Goal: Find contact information: Find contact information

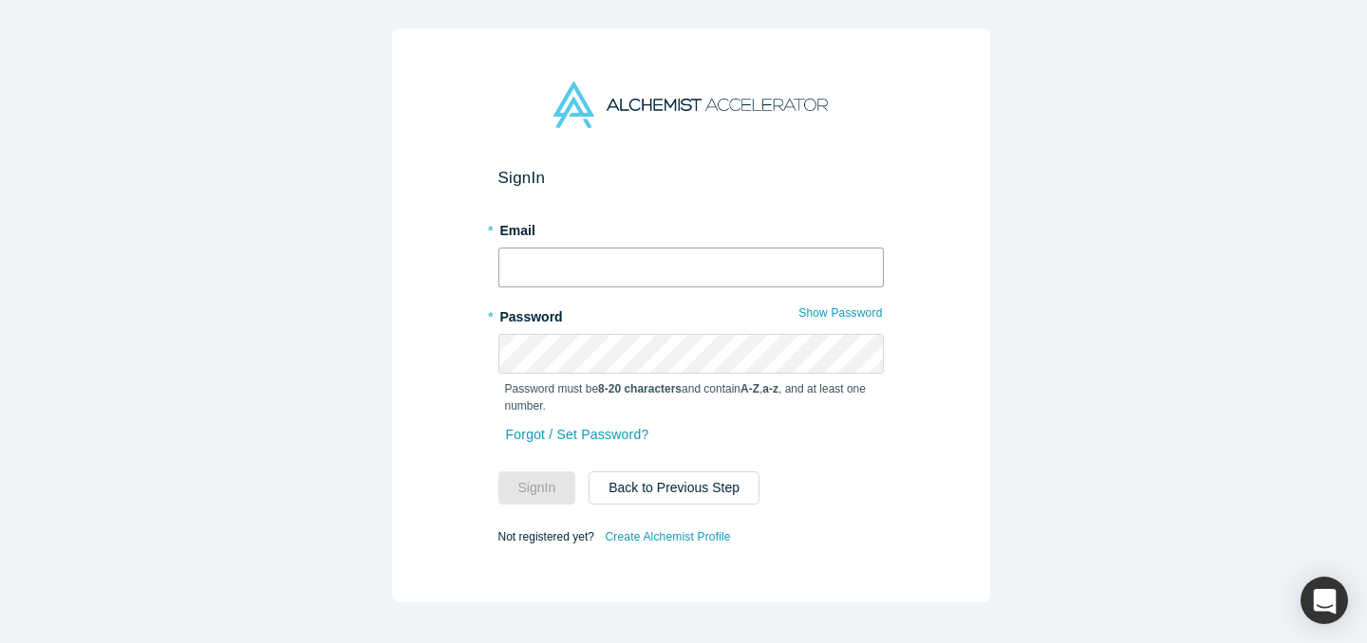
type input "[EMAIL_ADDRESS][DOMAIN_NAME]"
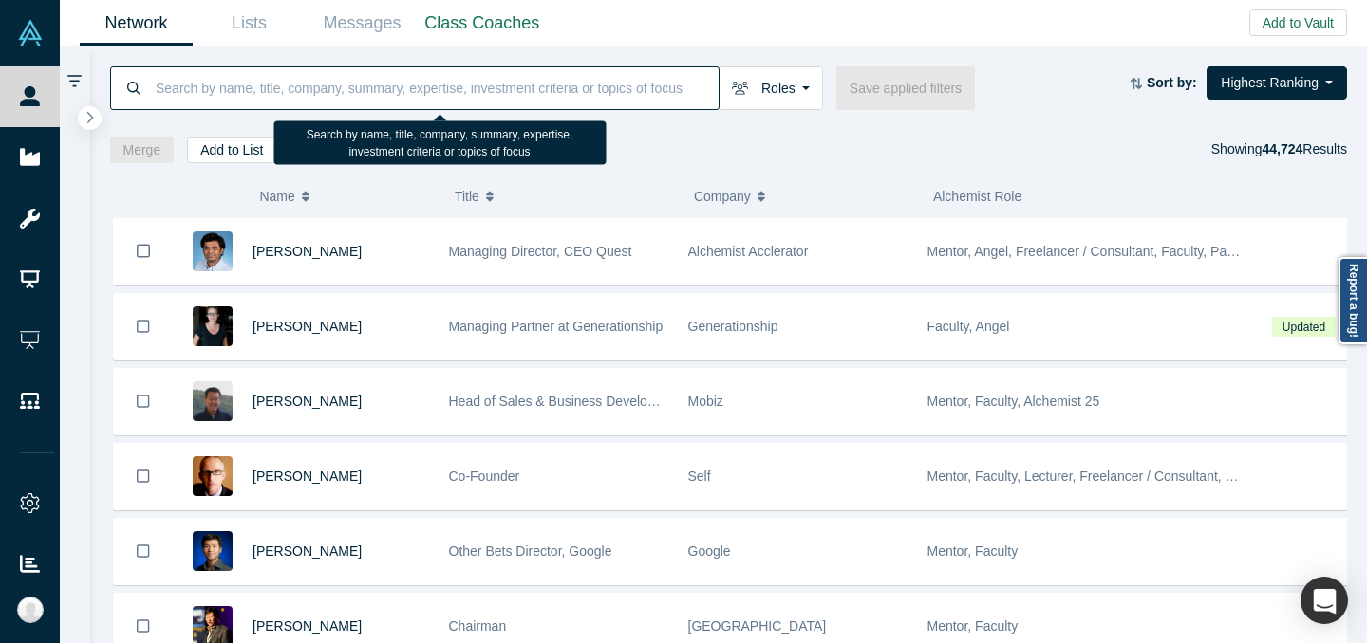
click at [405, 102] on input at bounding box center [436, 87] width 565 height 45
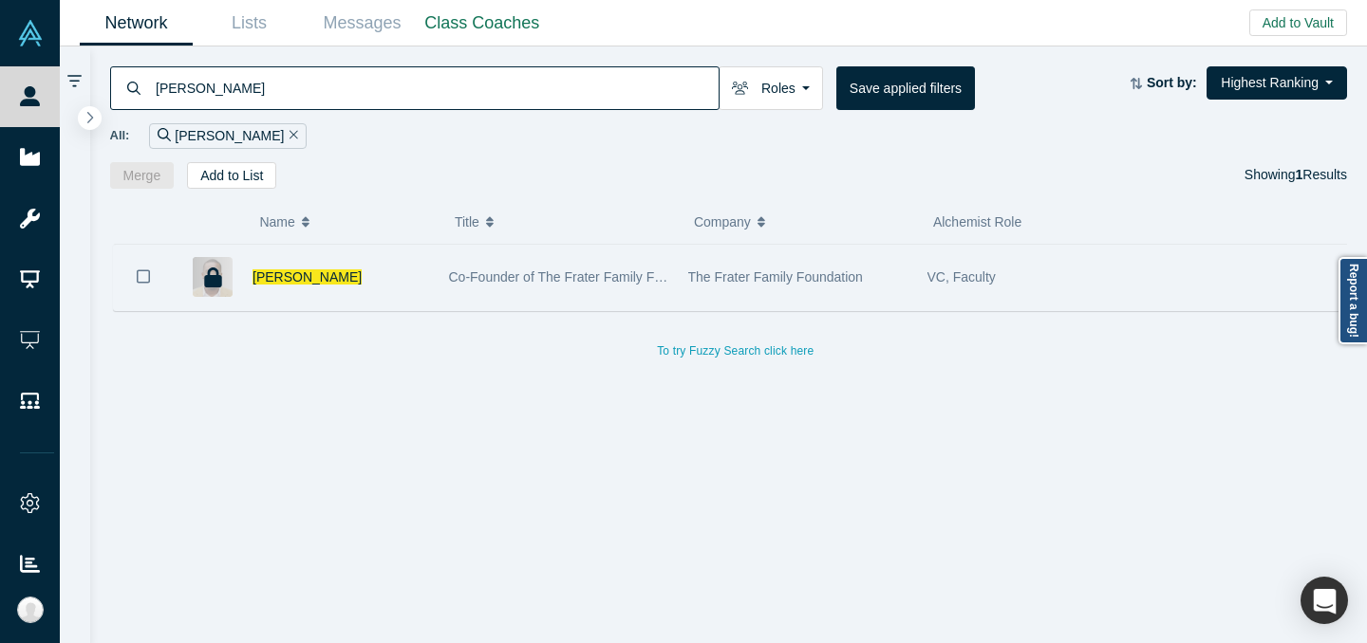
type input "[PERSON_NAME]"
click at [561, 262] on div "Co-Founder of The Frater Family Foundation" at bounding box center [558, 277] width 219 height 65
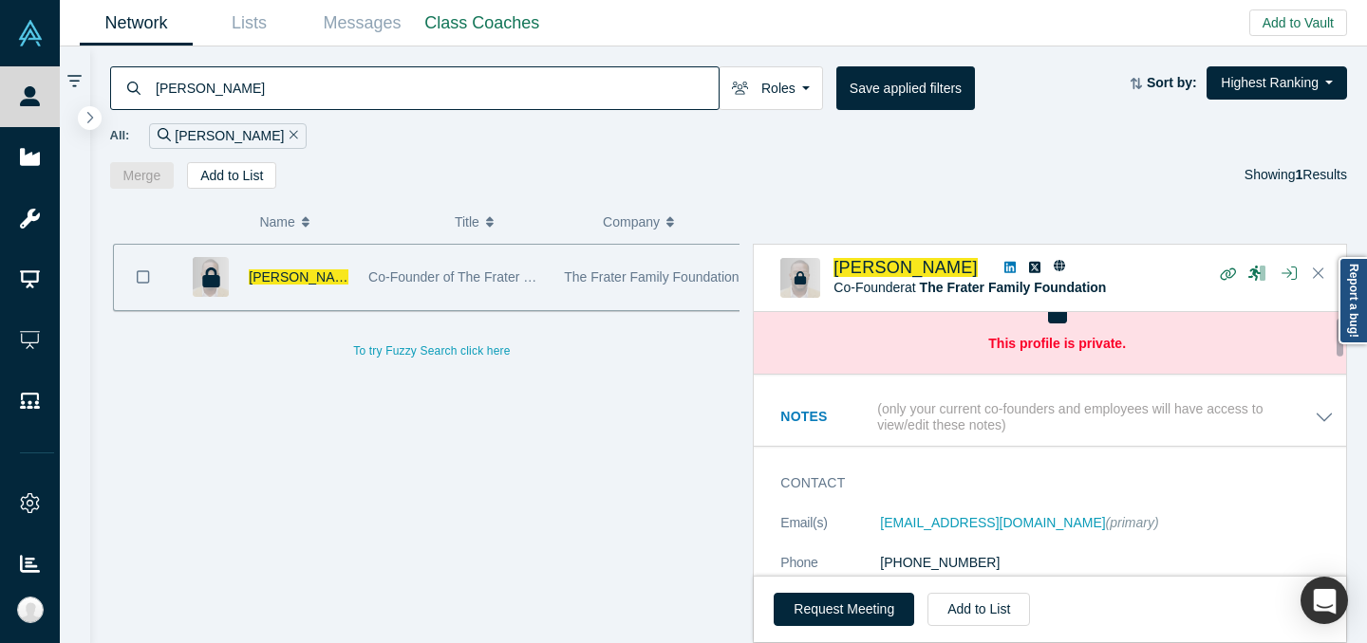
scroll to position [57, 0]
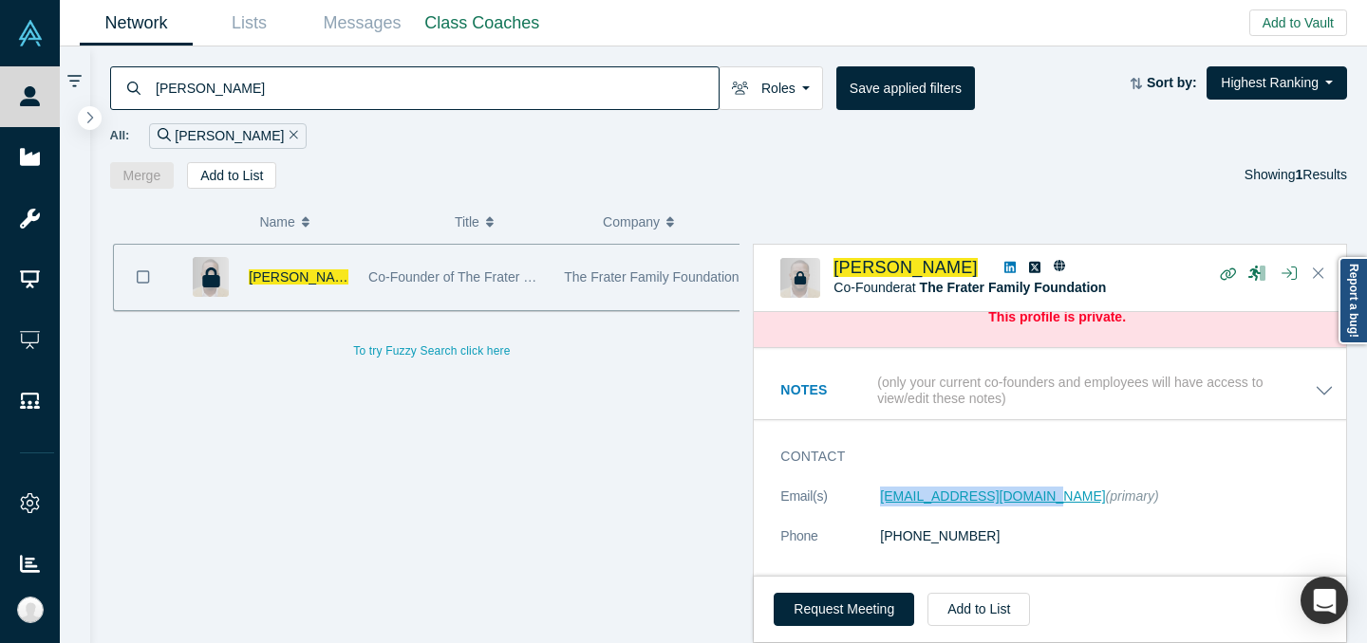
copy link "[EMAIL_ADDRESS][DOMAIN_NAME]"
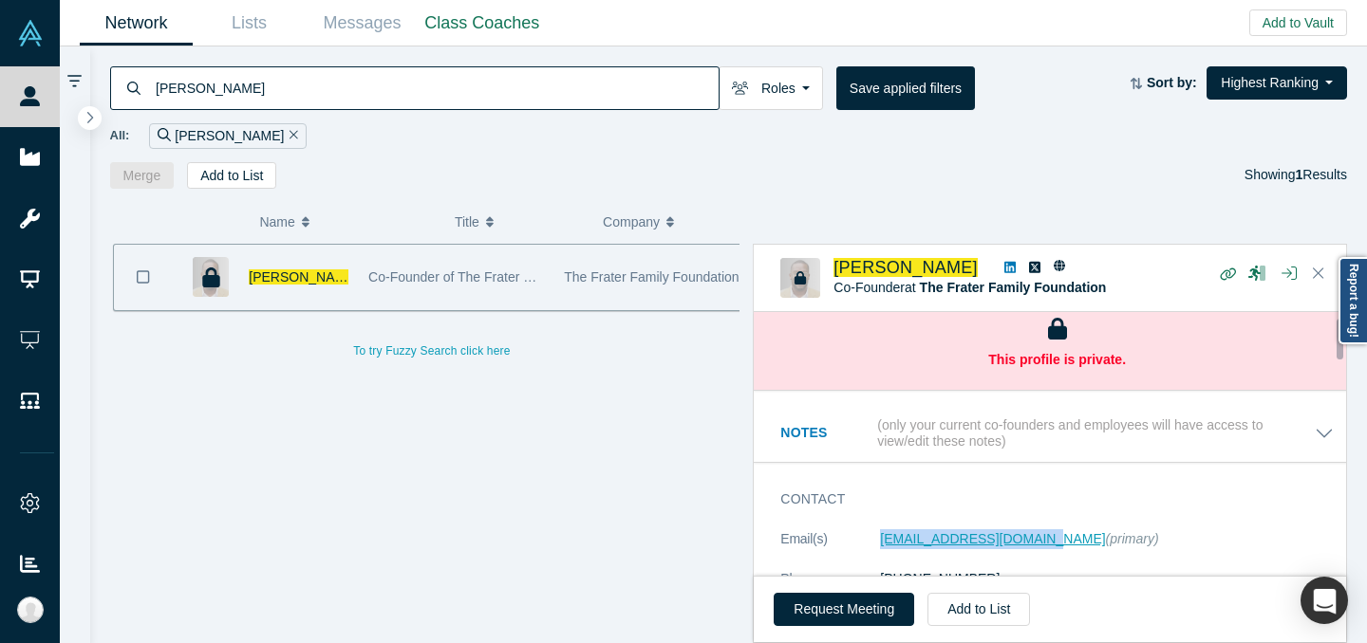
scroll to position [0, 0]
